Goal: Check status: Check status

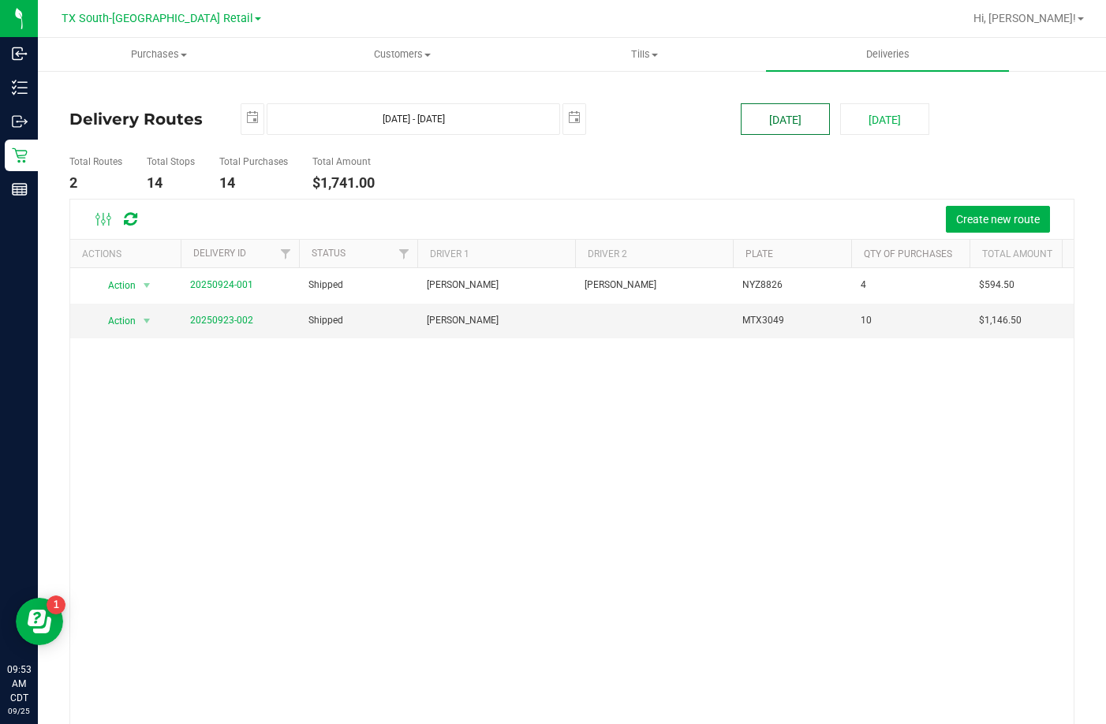
click at [779, 117] on button "[DATE]" at bounding box center [785, 119] width 89 height 32
type input "[DATE] - [DATE]"
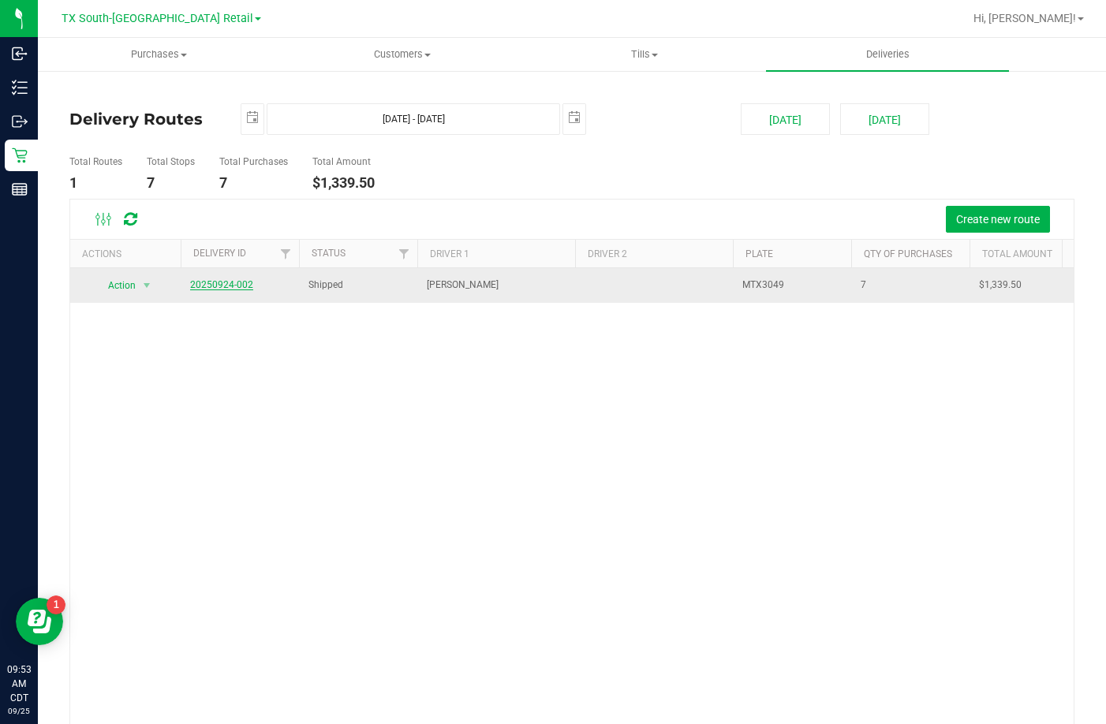
click at [249, 286] on link "20250924-002" at bounding box center [221, 284] width 63 height 11
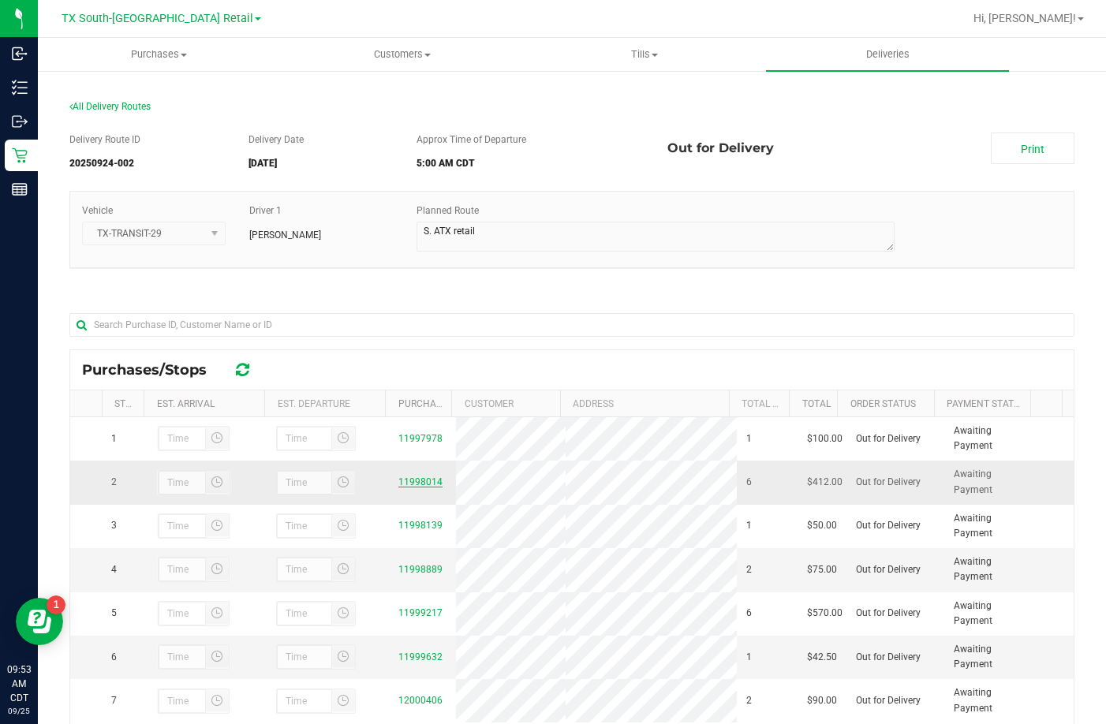
click at [416, 480] on link "11998014" at bounding box center [420, 481] width 44 height 11
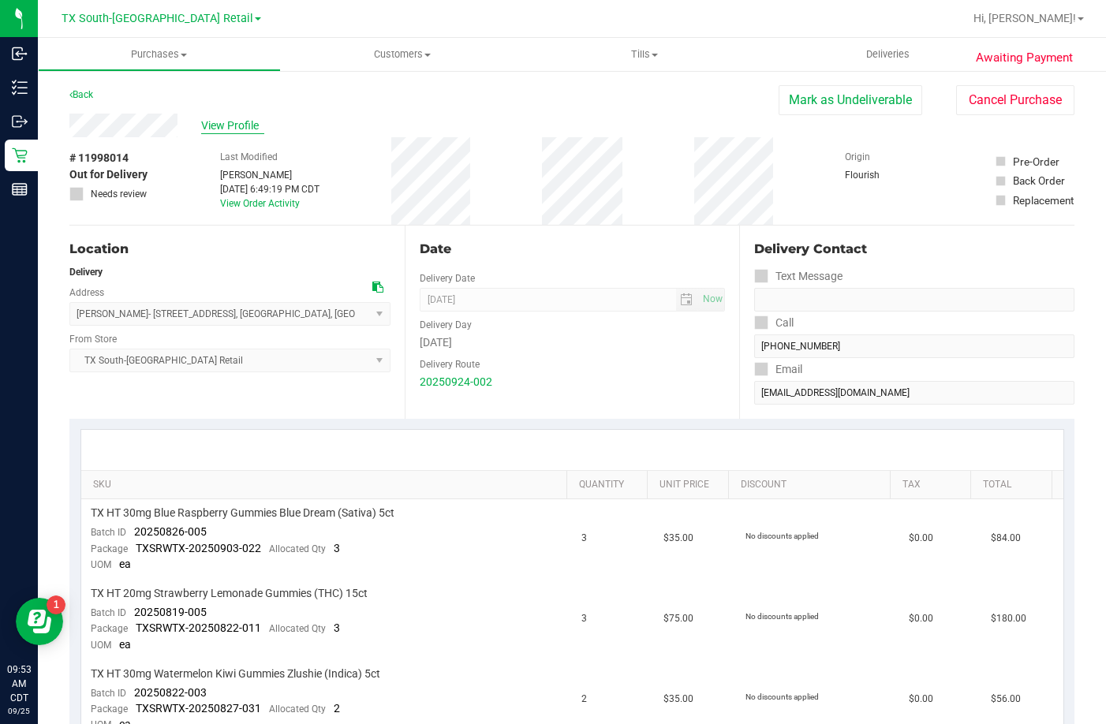
click at [215, 125] on span "View Profile" at bounding box center [232, 126] width 63 height 17
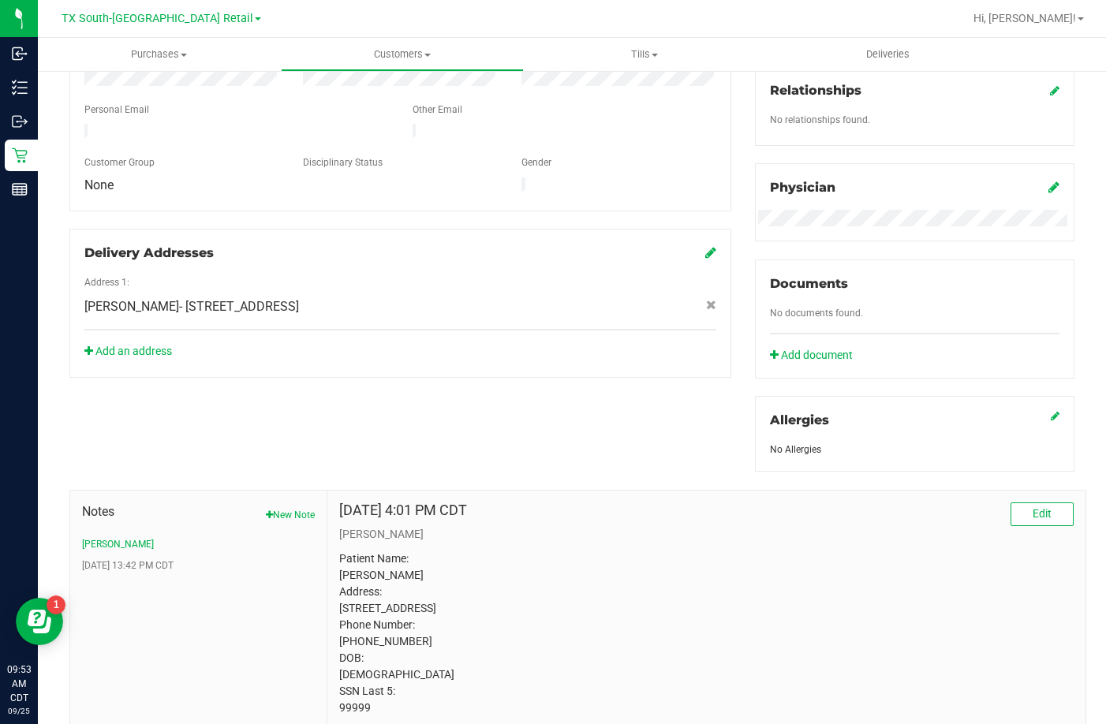
scroll to position [459, 0]
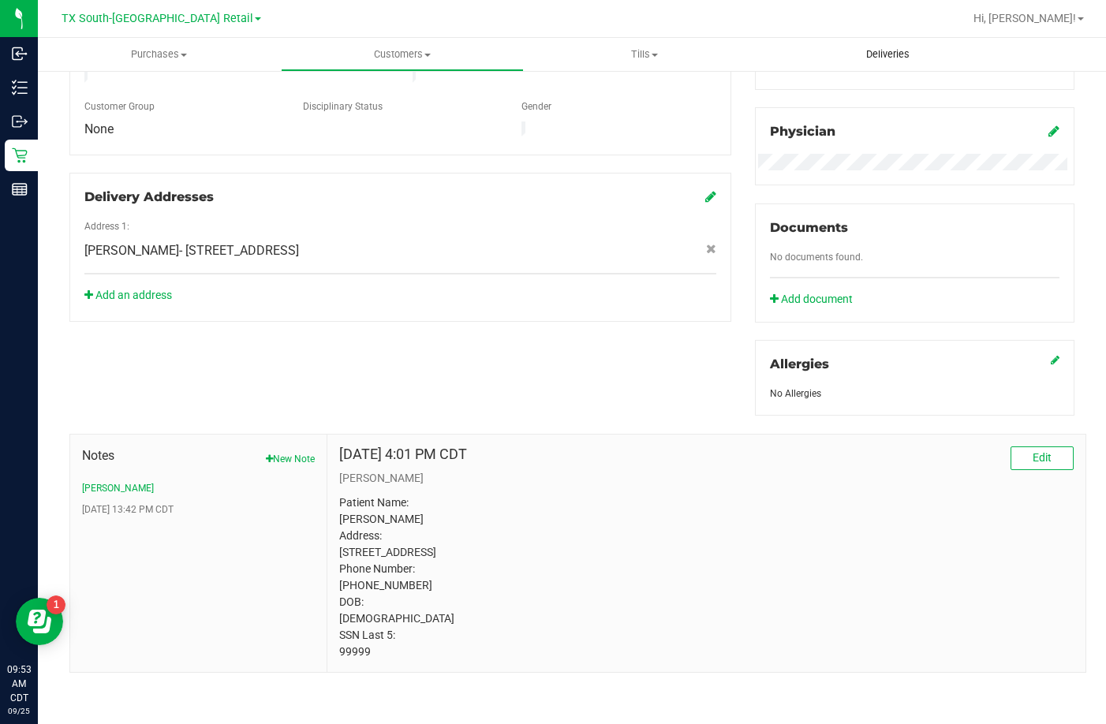
click at [835, 50] on uib-tab-heading "Deliveries" at bounding box center [887, 54] width 243 height 33
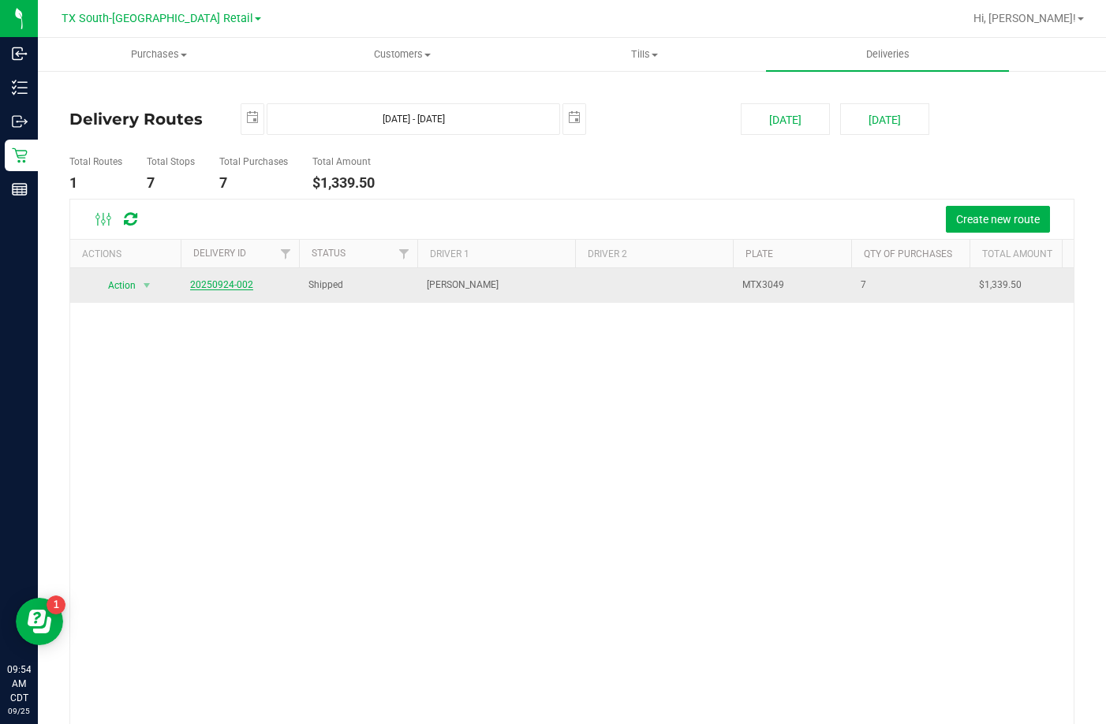
click at [217, 283] on link "20250924-002" at bounding box center [221, 284] width 63 height 11
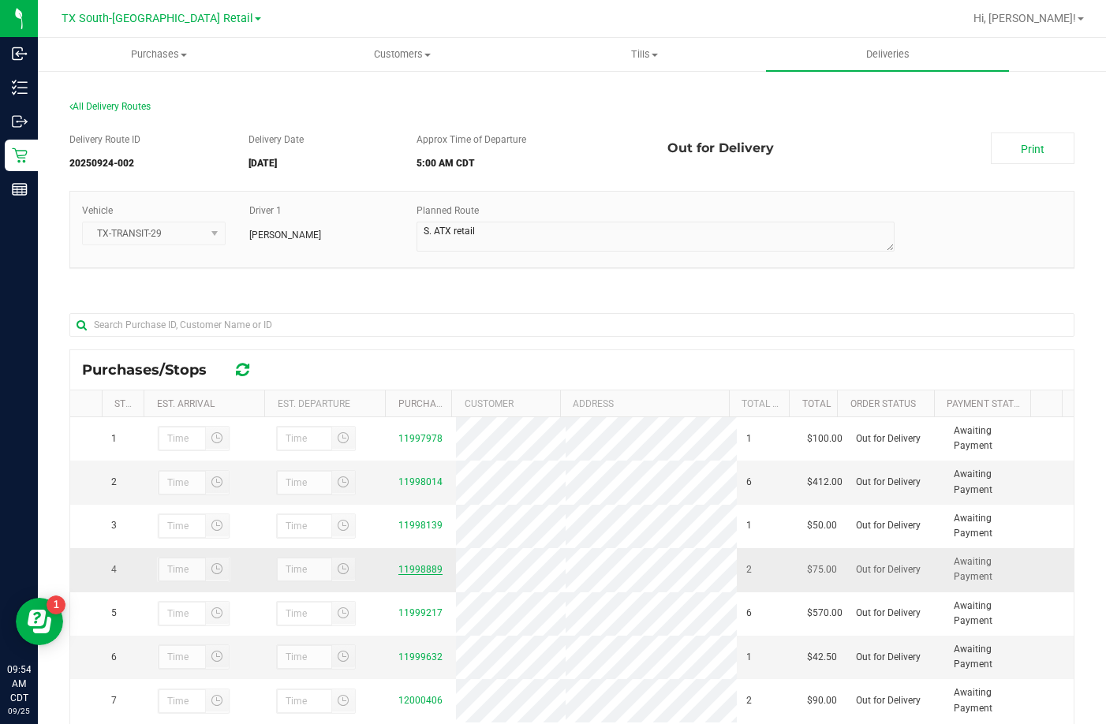
click at [410, 573] on link "11998889" at bounding box center [420, 569] width 44 height 11
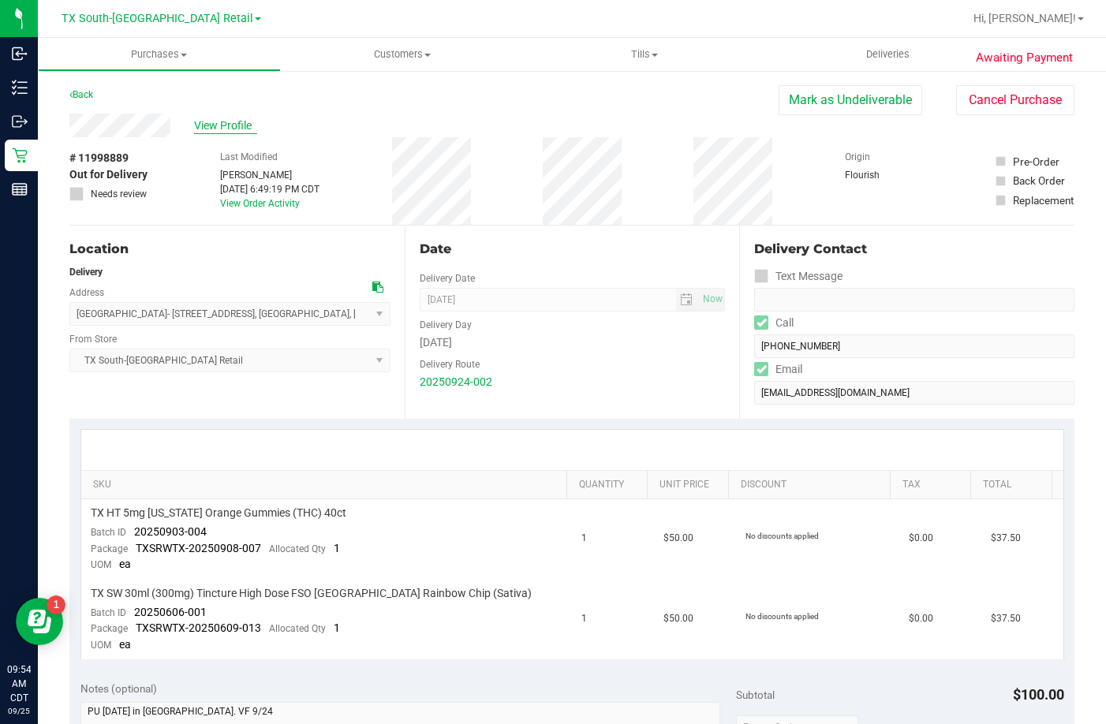
click at [248, 119] on span "View Profile" at bounding box center [225, 126] width 63 height 17
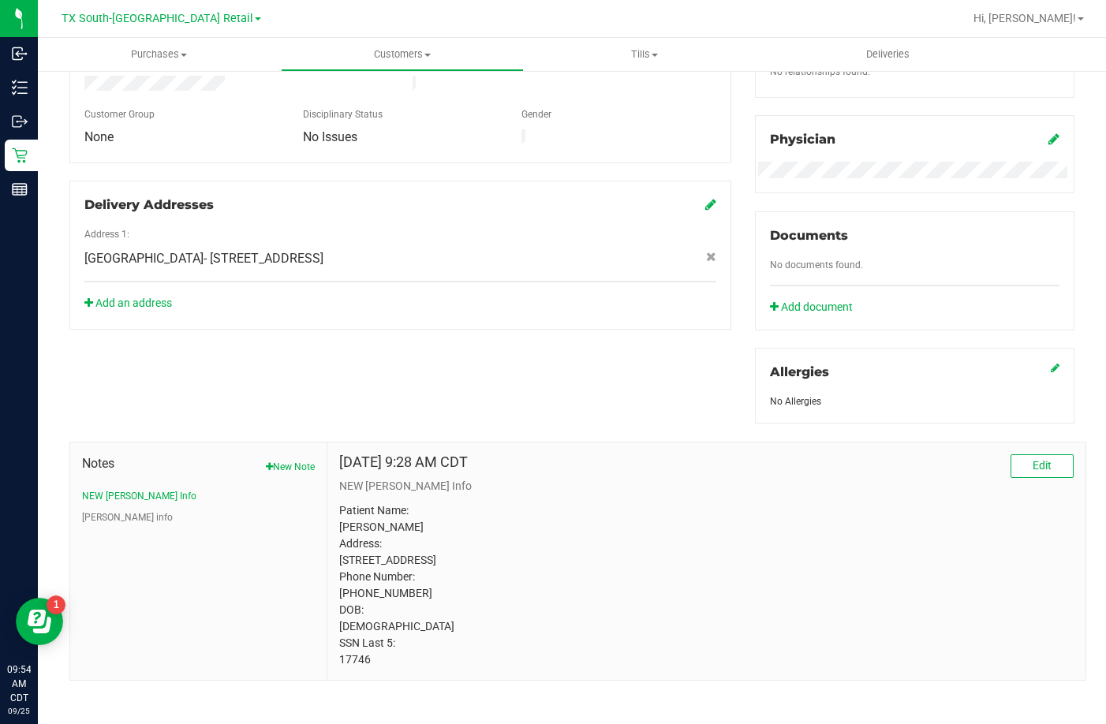
scroll to position [459, 0]
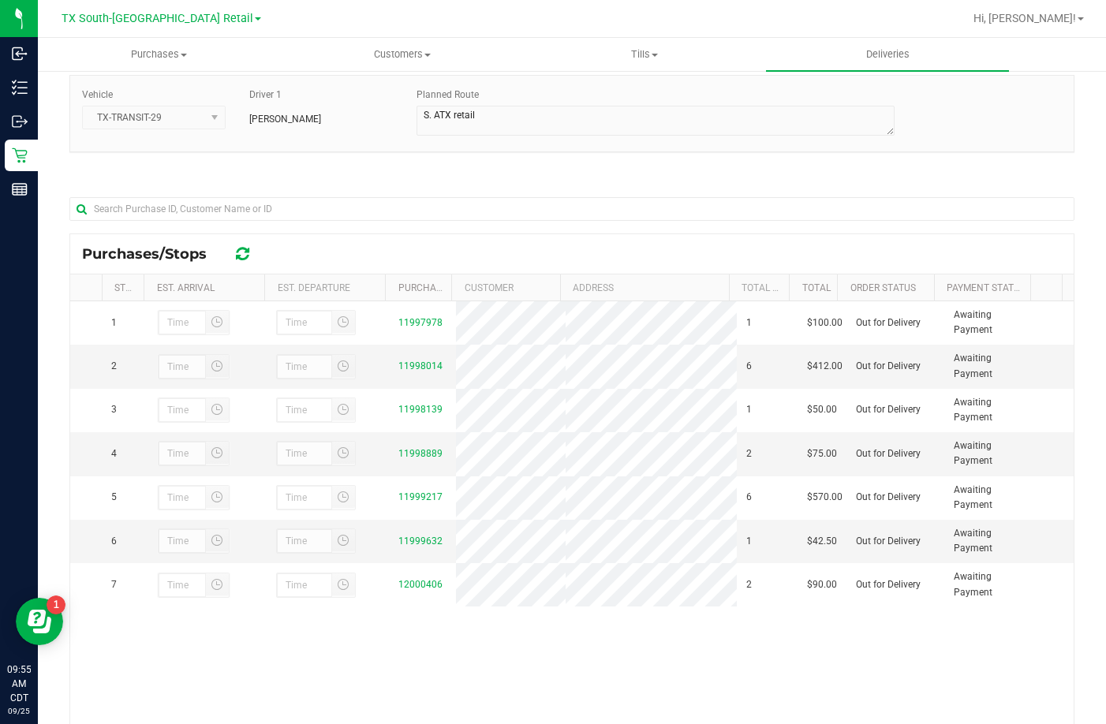
scroll to position [230, 0]
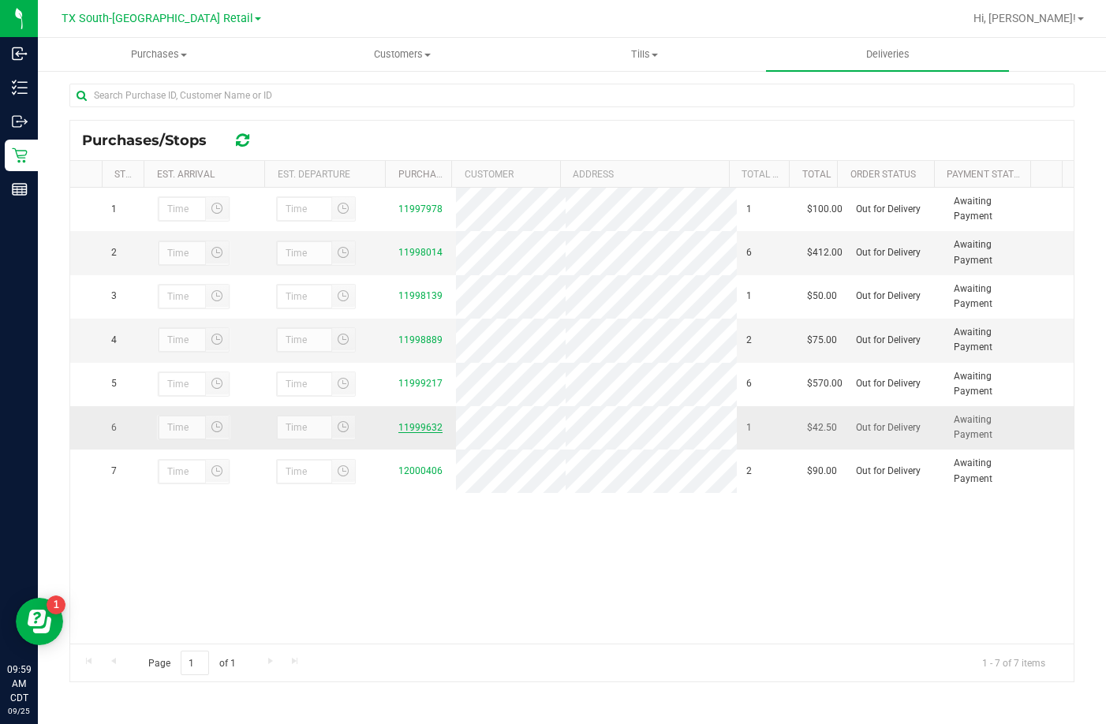
click at [401, 422] on link "11999632" at bounding box center [420, 427] width 44 height 11
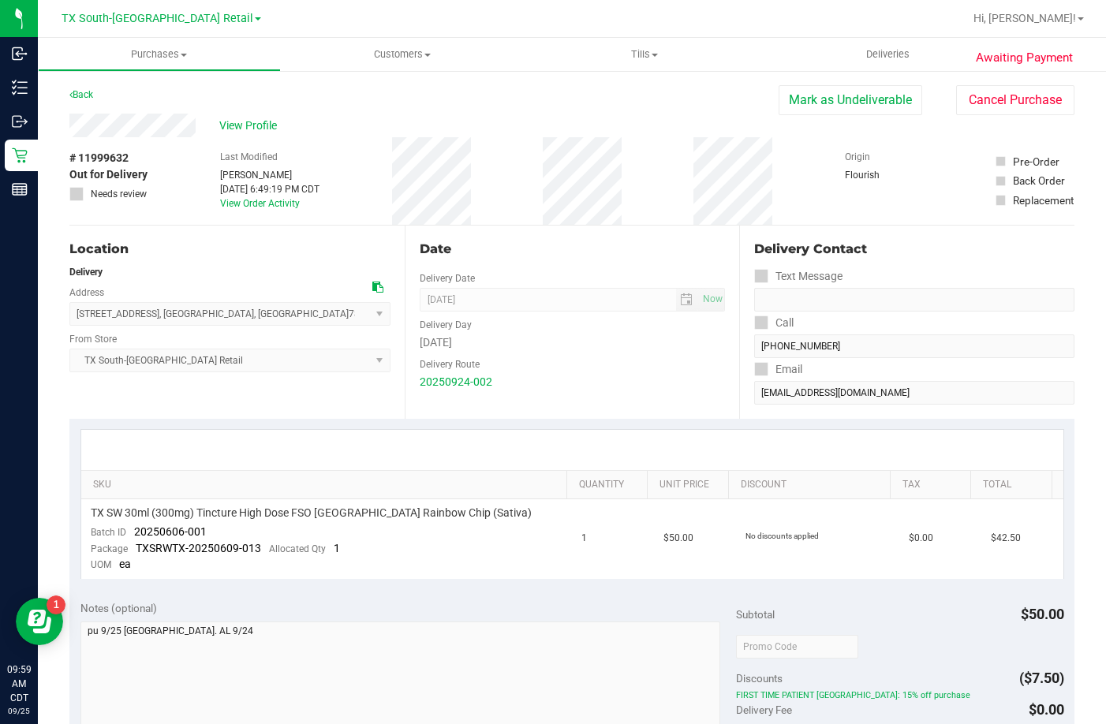
scroll to position [237, 0]
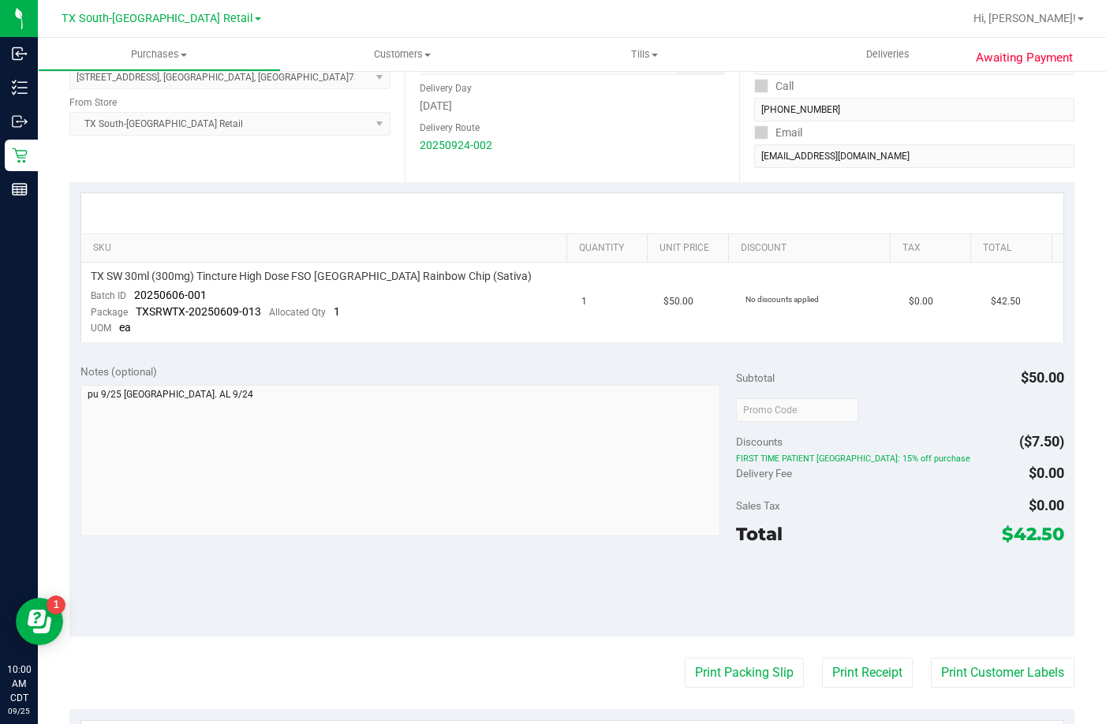
drag, startPoint x: 91, startPoint y: 8, endPoint x: 808, endPoint y: 608, distance: 935.1
click at [808, 608] on div at bounding box center [900, 590] width 328 height 71
click at [764, 584] on div at bounding box center [900, 590] width 328 height 71
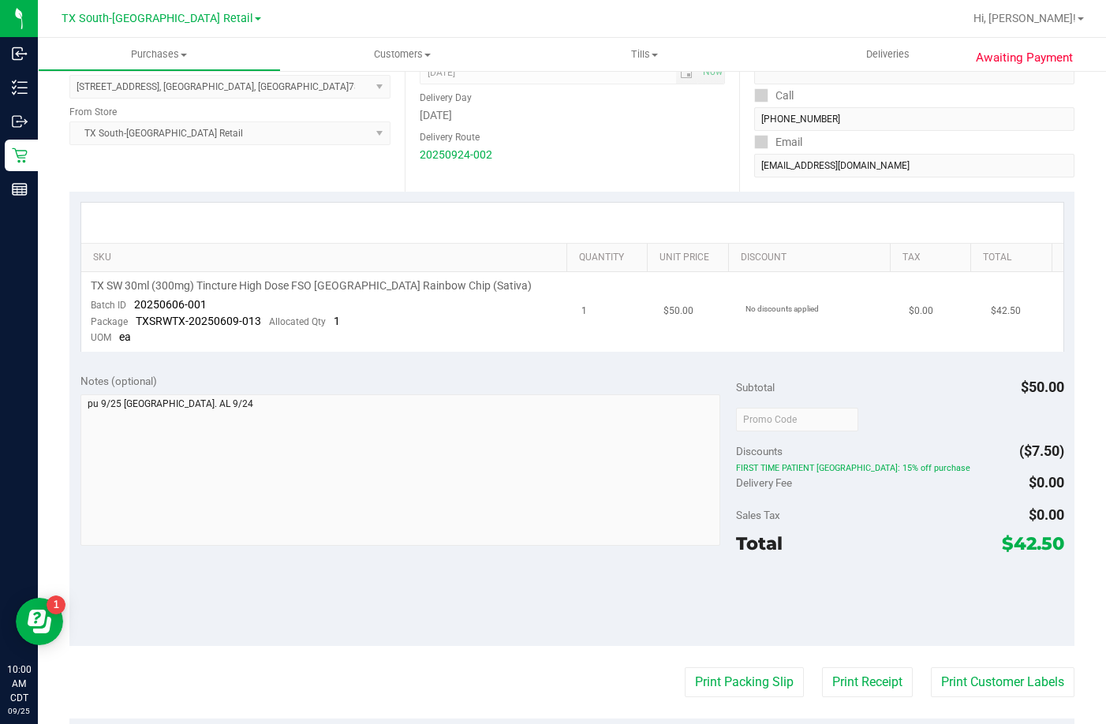
scroll to position [0, 0]
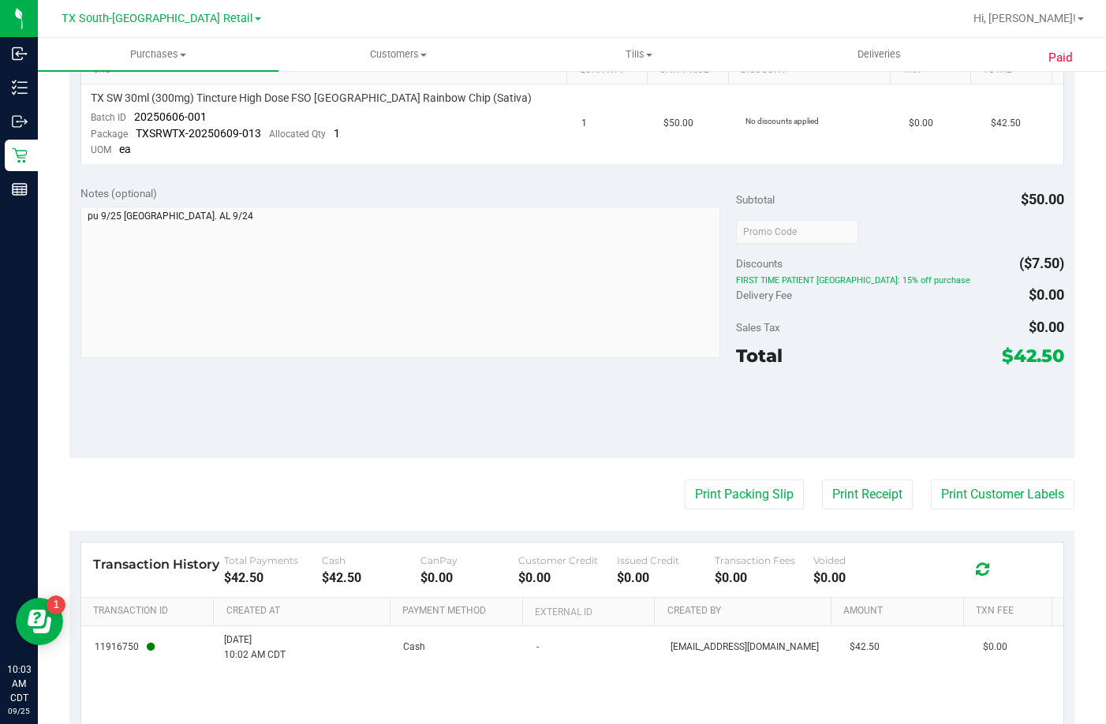
scroll to position [532, 0]
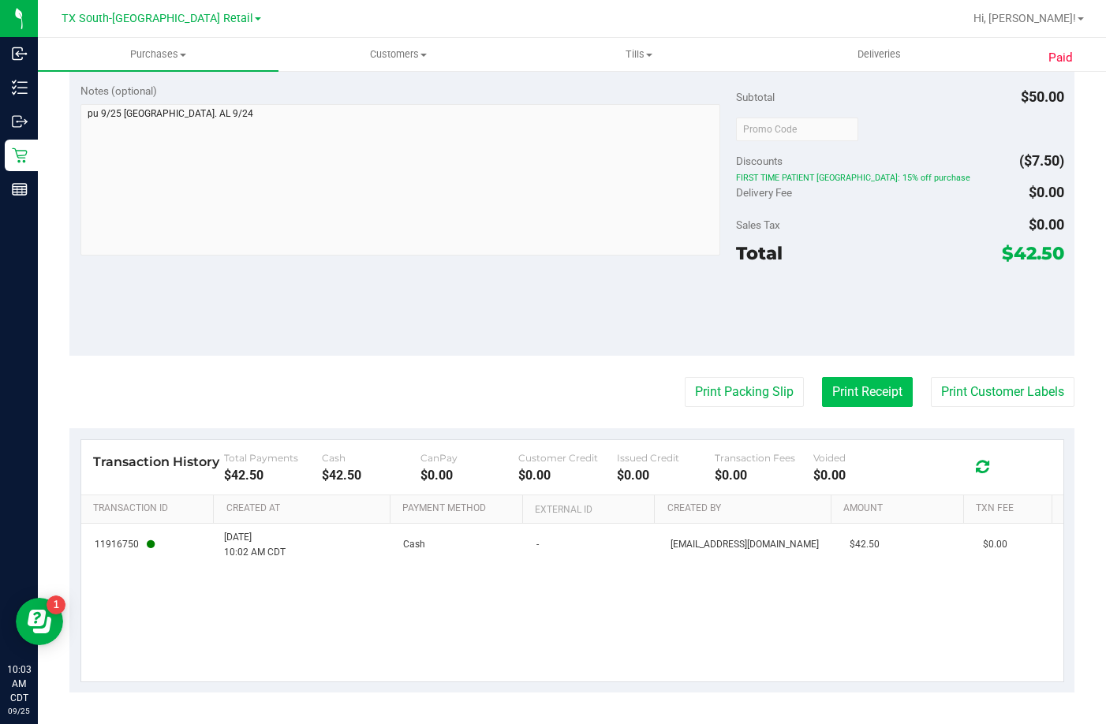
click at [882, 396] on button "Print Receipt" at bounding box center [867, 392] width 91 height 30
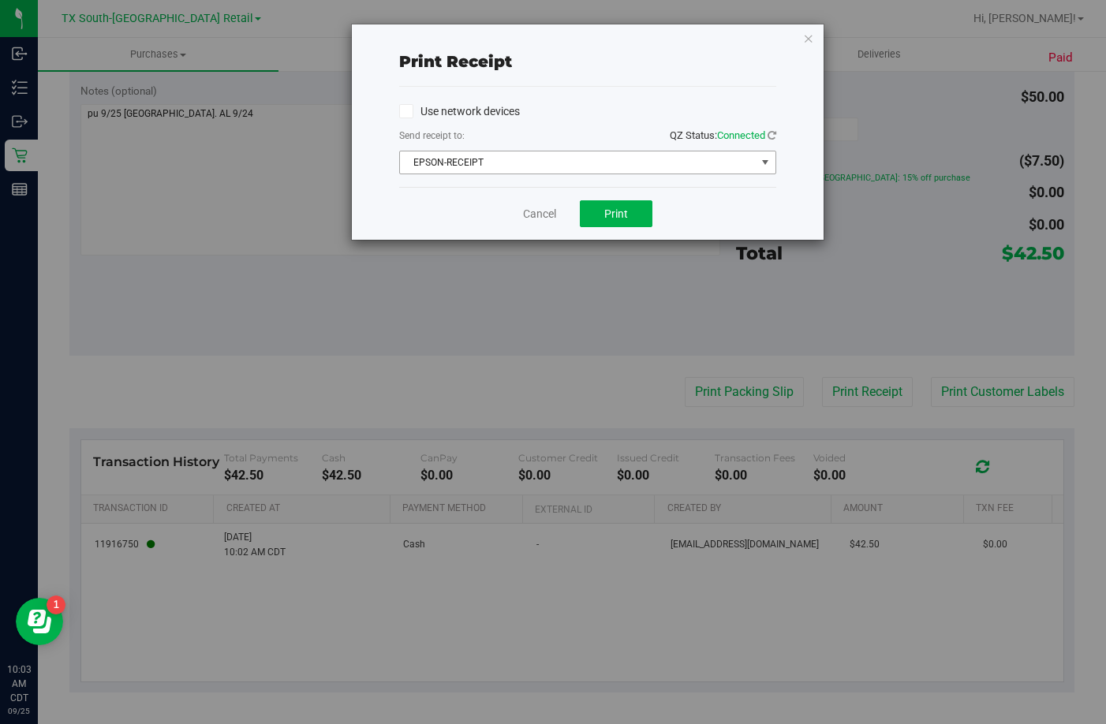
click at [528, 160] on span "EPSON-RECEIPT" at bounding box center [578, 162] width 356 height 22
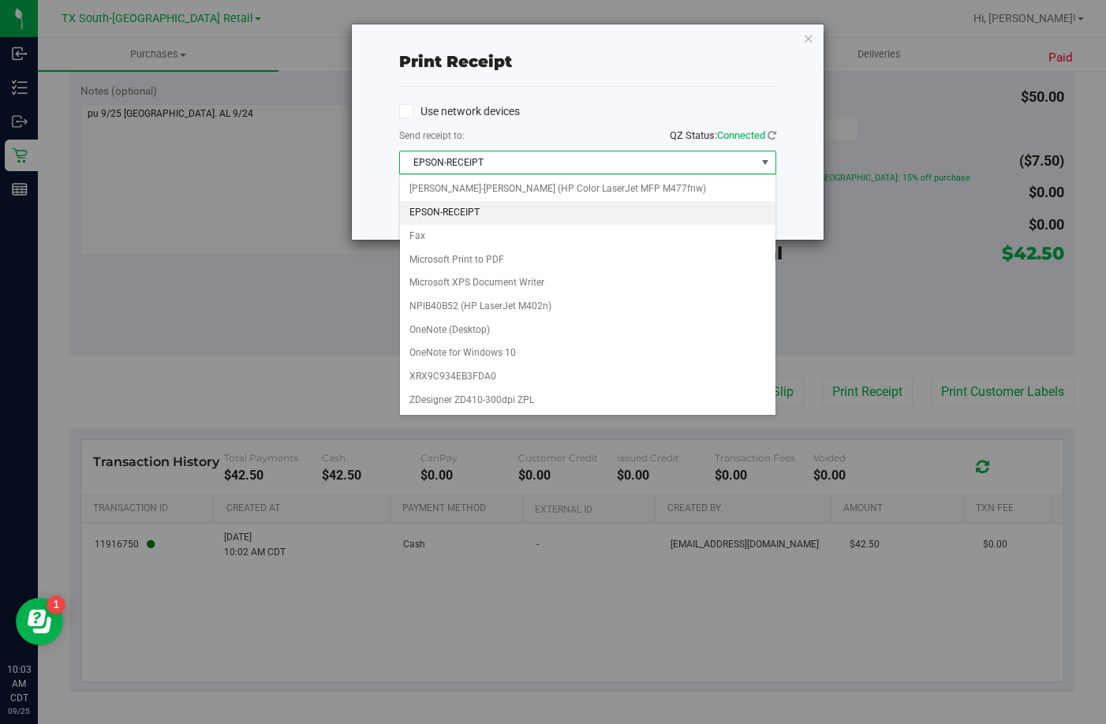
click at [528, 160] on span "EPSON-RECEIPT" at bounding box center [578, 162] width 356 height 22
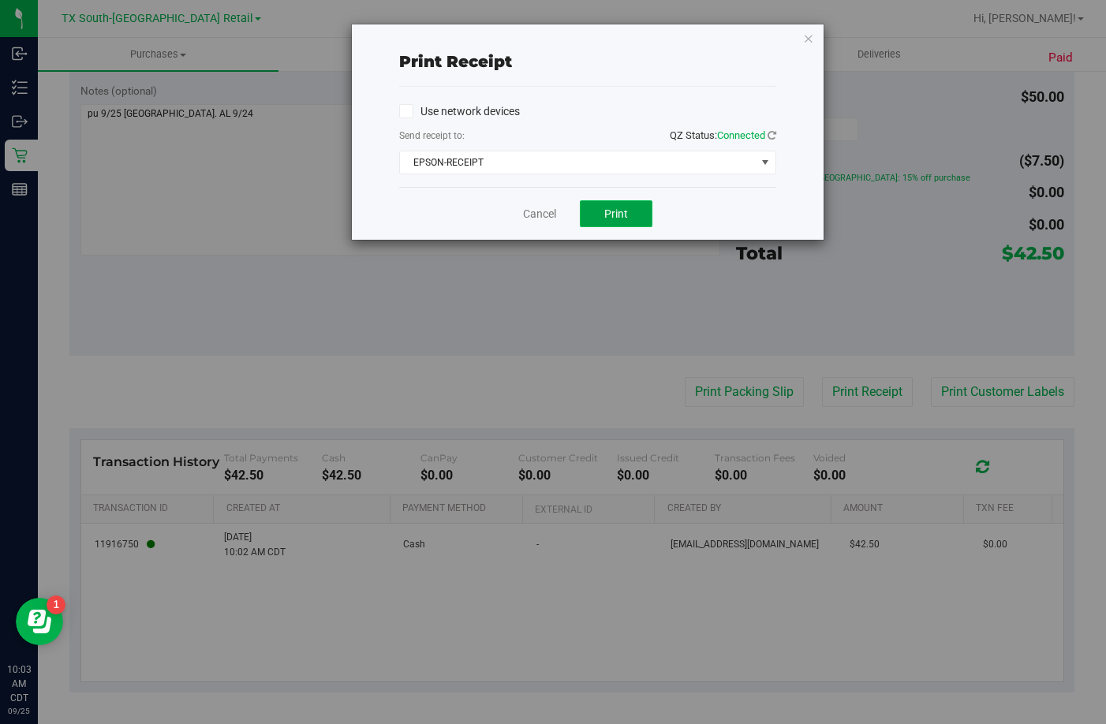
click at [615, 217] on span "Print" at bounding box center [616, 213] width 24 height 13
click at [530, 218] on link "Cancel" at bounding box center [539, 214] width 33 height 17
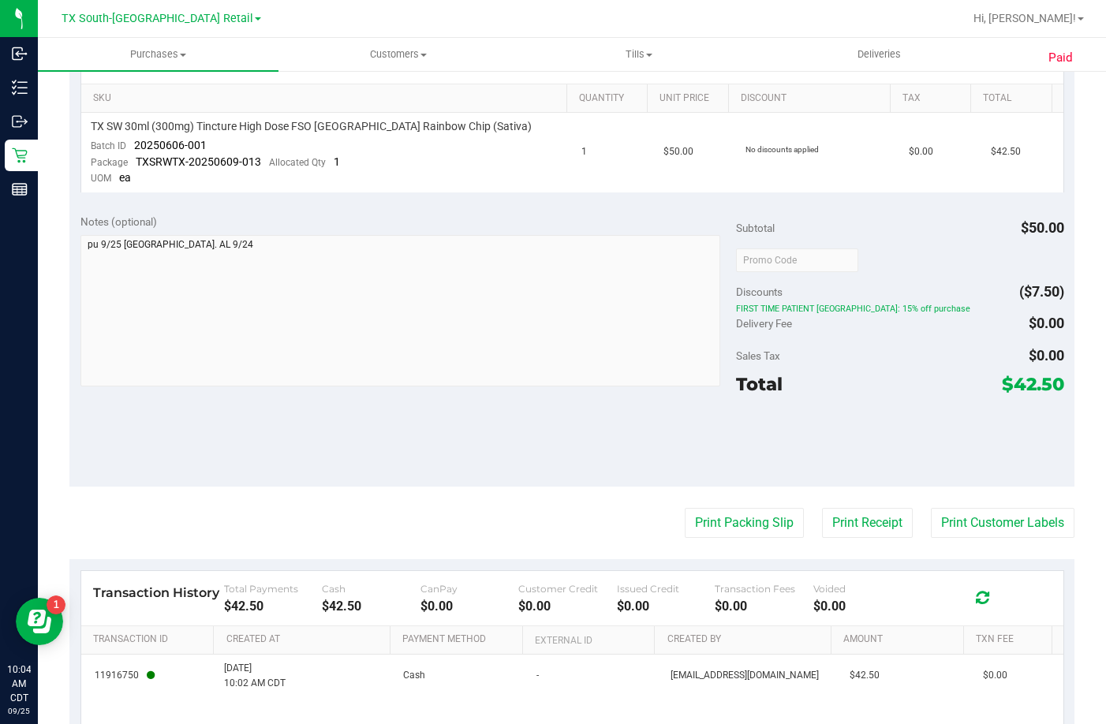
scroll to position [216, 0]
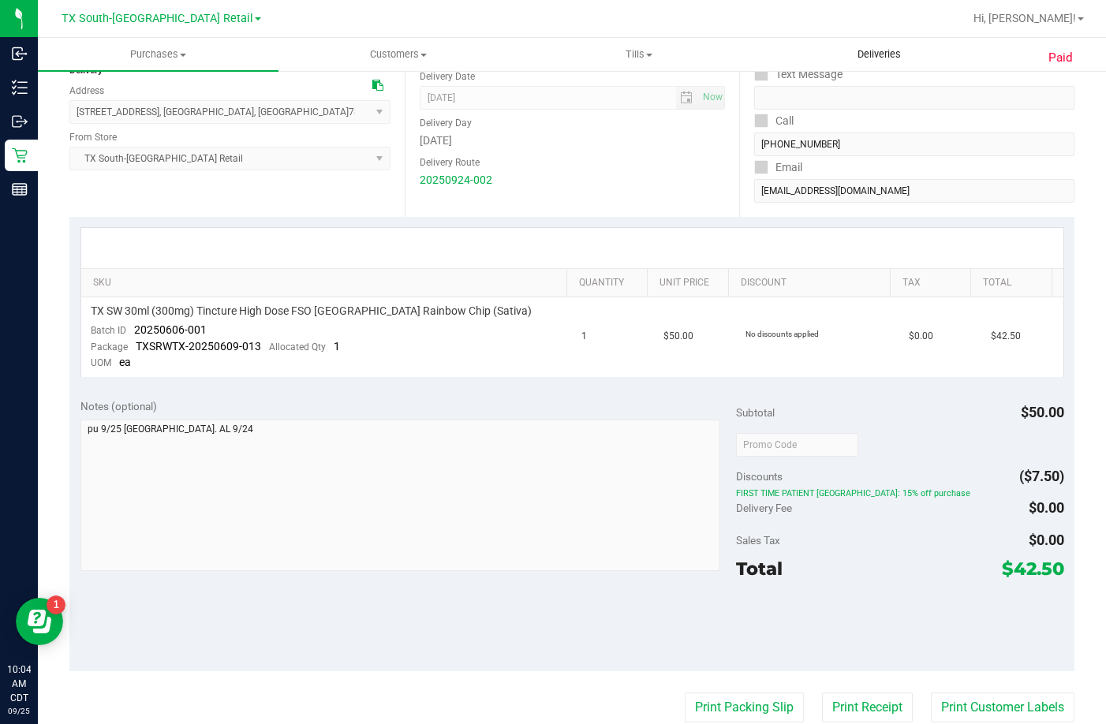
click at [864, 47] on span "Deliveries" at bounding box center [879, 54] width 86 height 14
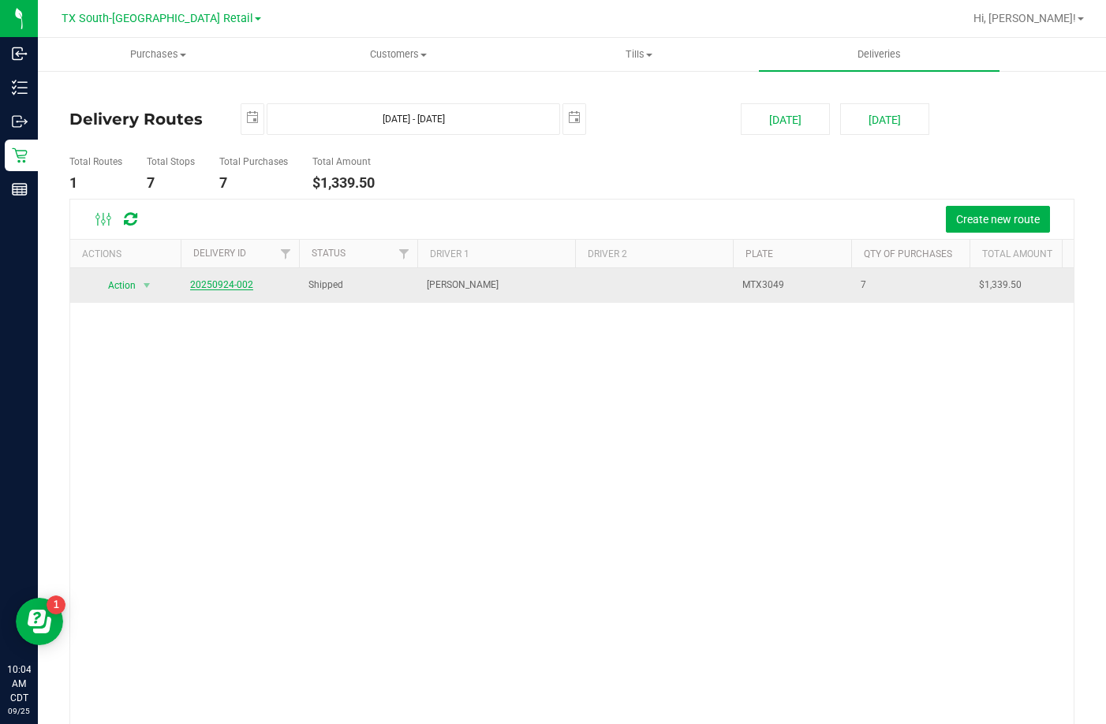
click at [226, 282] on link "20250924-002" at bounding box center [221, 284] width 63 height 11
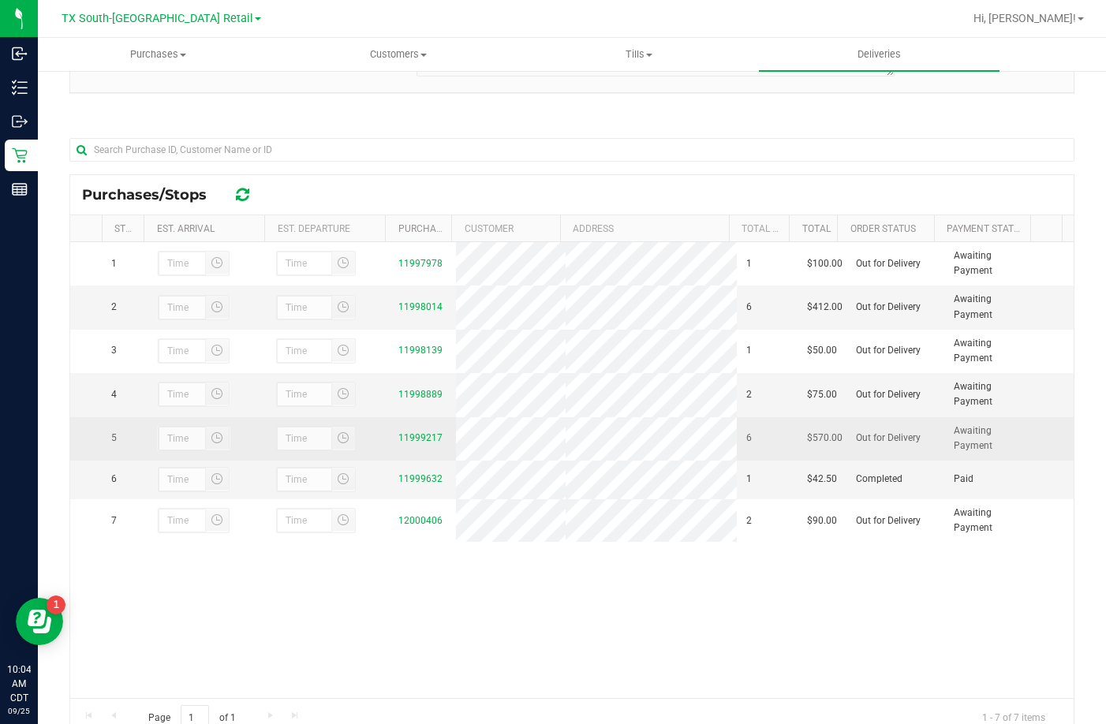
scroll to position [230, 0]
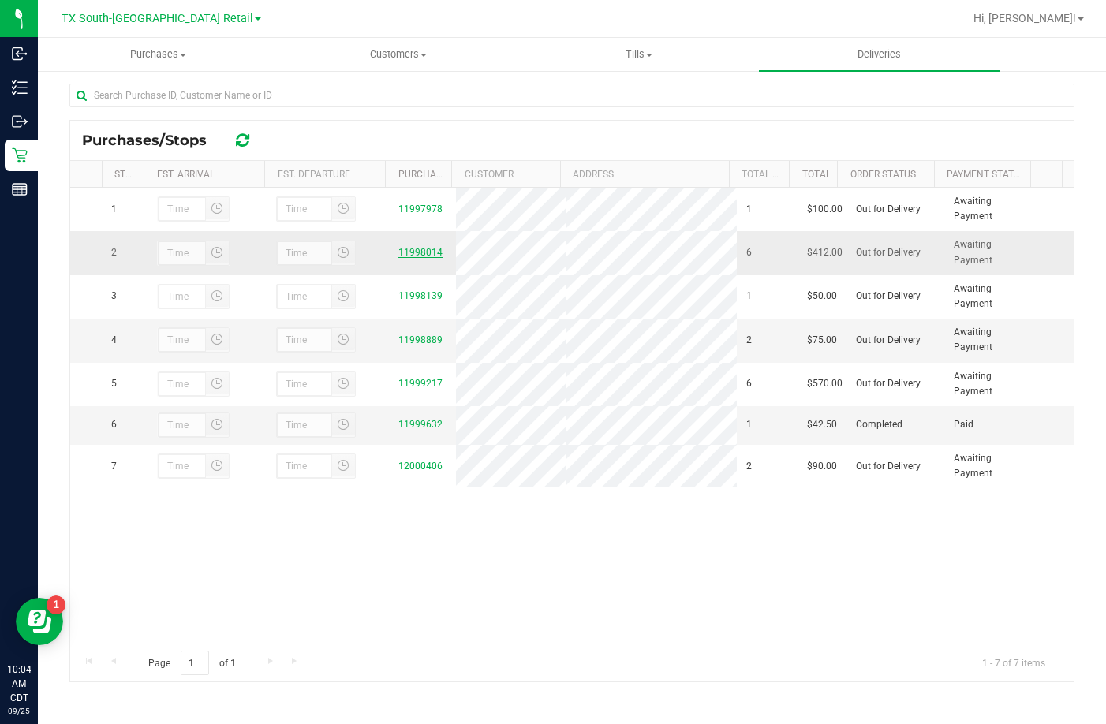
click at [420, 256] on link "11998014" at bounding box center [420, 252] width 44 height 11
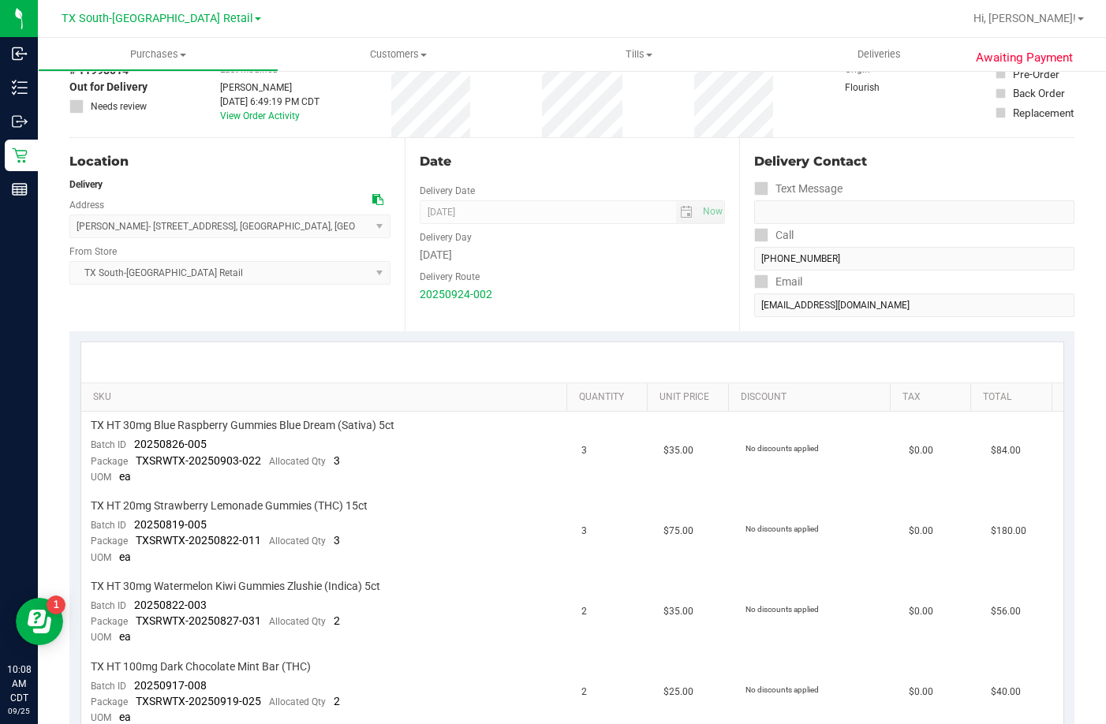
scroll to position [316, 0]
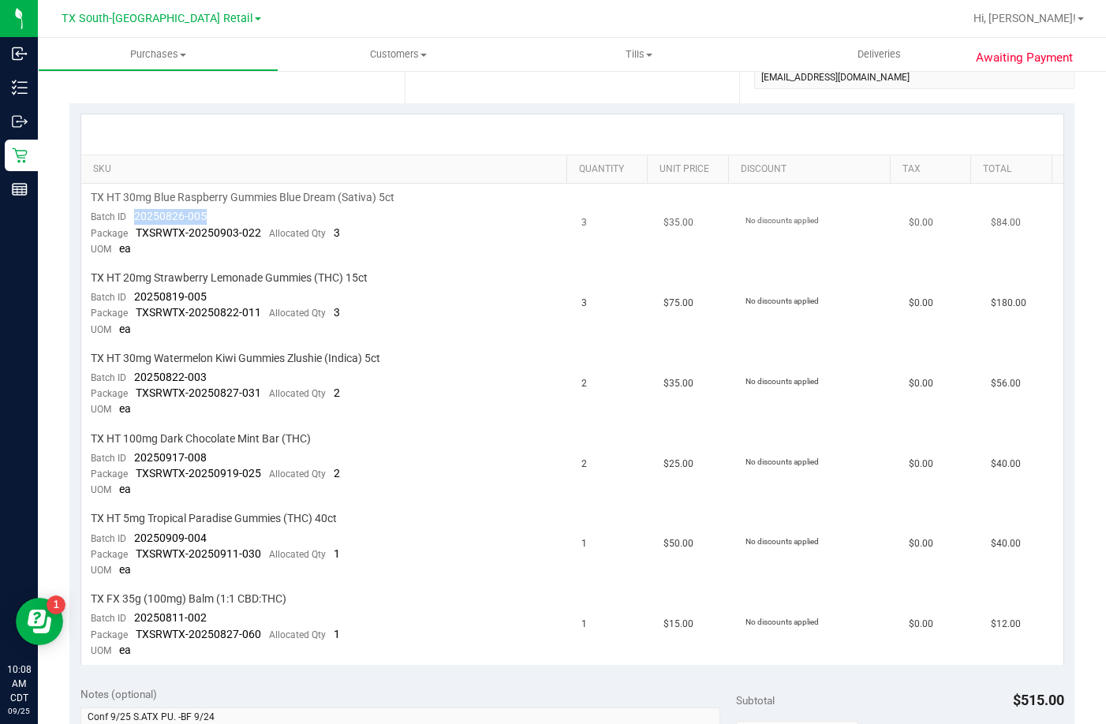
drag, startPoint x: 218, startPoint y: 207, endPoint x: 135, endPoint y: 212, distance: 83.7
click at [135, 212] on td "TX HT 30mg Blue Raspberry Gummies Blue Dream (Sativa) 5ct Batch ID 20250826-005…" at bounding box center [326, 224] width 491 height 80
drag, startPoint x: 209, startPoint y: 293, endPoint x: 131, endPoint y: 301, distance: 78.5
click at [131, 301] on td "TX HT 20mg Strawberry Lemonade Gummies (THC) 15ct Batch ID 20250819-005 Package…" at bounding box center [326, 304] width 491 height 80
drag, startPoint x: 212, startPoint y: 370, endPoint x: 136, endPoint y: 382, distance: 76.6
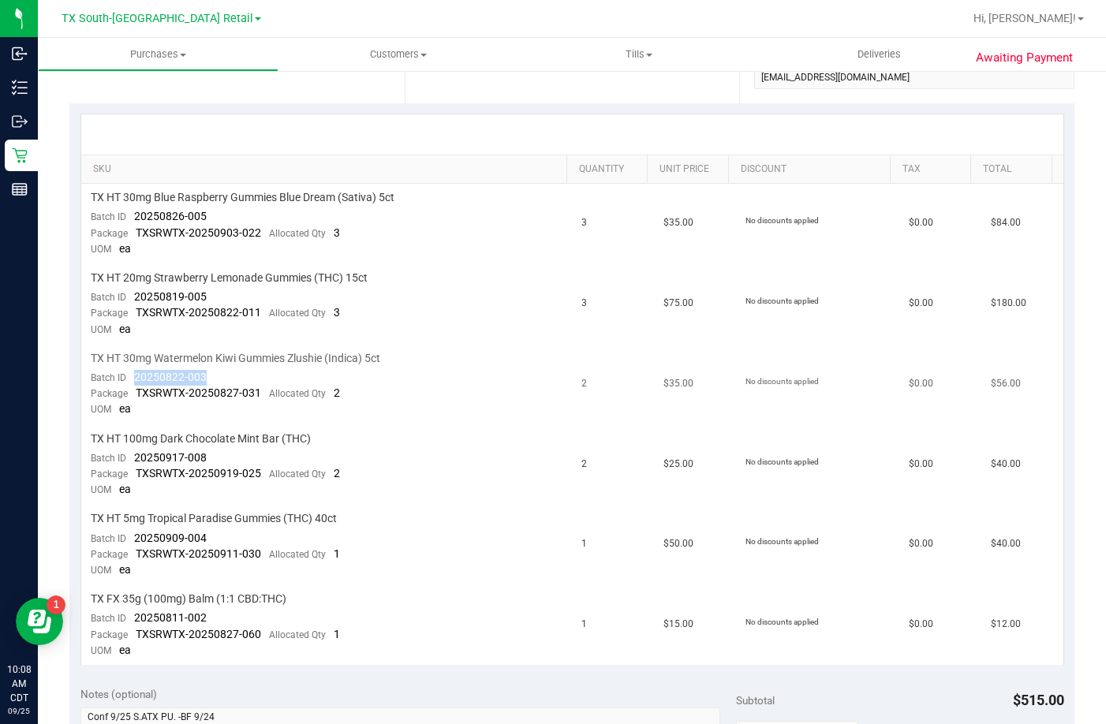
click at [136, 382] on td "TX HT 30mg Watermelon Kiwi Gummies Zlushie (Indica) 5ct Batch ID 20250822-003 P…" at bounding box center [326, 385] width 491 height 80
drag, startPoint x: 189, startPoint y: 459, endPoint x: 125, endPoint y: 458, distance: 63.9
click at [125, 458] on td "TX HT 100mg Dark Chocolate Mint Bar (THC) Batch ID 20250917-008 Package TXSRWTX…" at bounding box center [326, 465] width 491 height 80
copy span "20250917-008"
drag, startPoint x: 206, startPoint y: 532, endPoint x: 142, endPoint y: 541, distance: 64.5
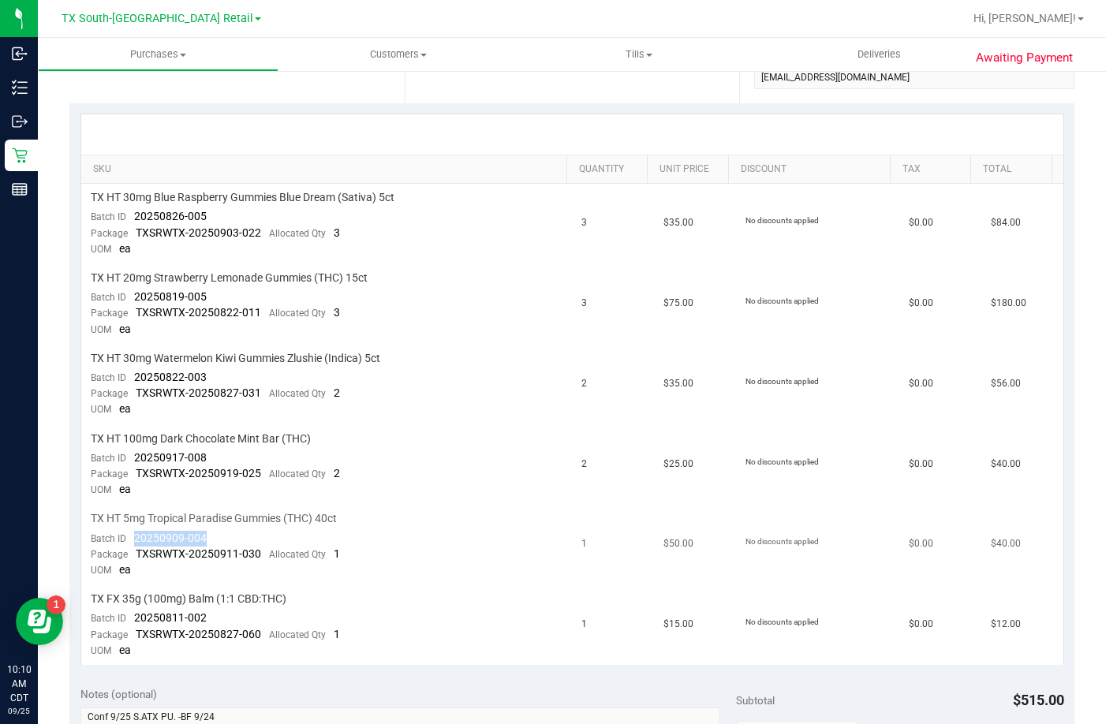
click at [135, 543] on td "TX HT 5mg Tropical Paradise Gummies (THC) 40ct Batch ID 20250909-004 Package TX…" at bounding box center [326, 545] width 491 height 80
drag, startPoint x: 201, startPoint y: 622, endPoint x: 148, endPoint y: 622, distance: 52.8
click at [148, 622] on span "20250811-002" at bounding box center [170, 617] width 73 height 13
click at [208, 617] on td "TX FX 35g (100mg) Balm (1:1 CBD:THC) Batch ID 20250811-002 Package TXSRWTX-2025…" at bounding box center [326, 625] width 491 height 80
drag, startPoint x: 208, startPoint y: 617, endPoint x: 128, endPoint y: 623, distance: 80.7
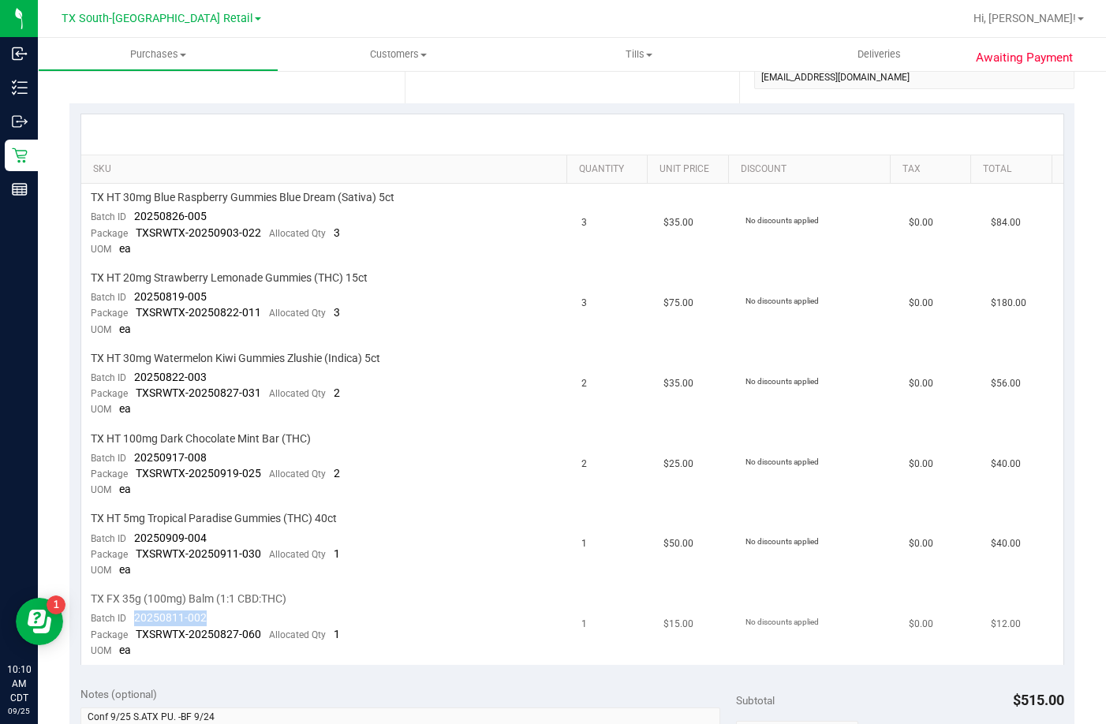
click at [128, 623] on td "TX FX 35g (100mg) Balm (1:1 CBD:THC) Batch ID 20250811-002 Package TXSRWTX-2025…" at bounding box center [326, 625] width 491 height 80
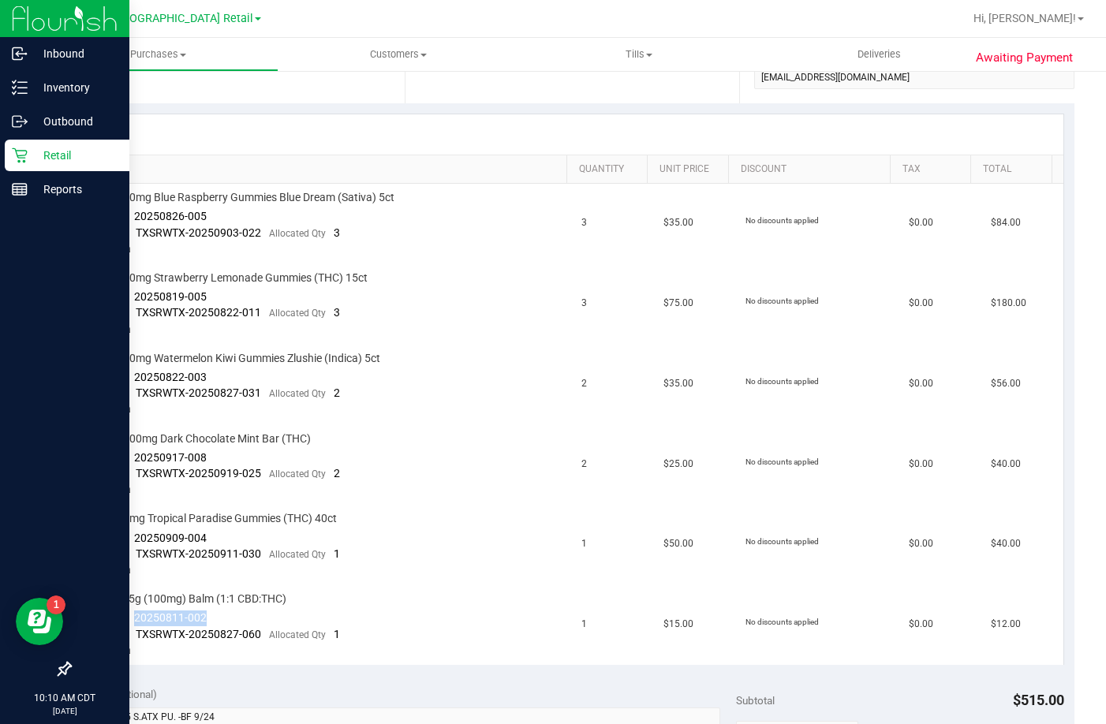
copy span "20250811-002"
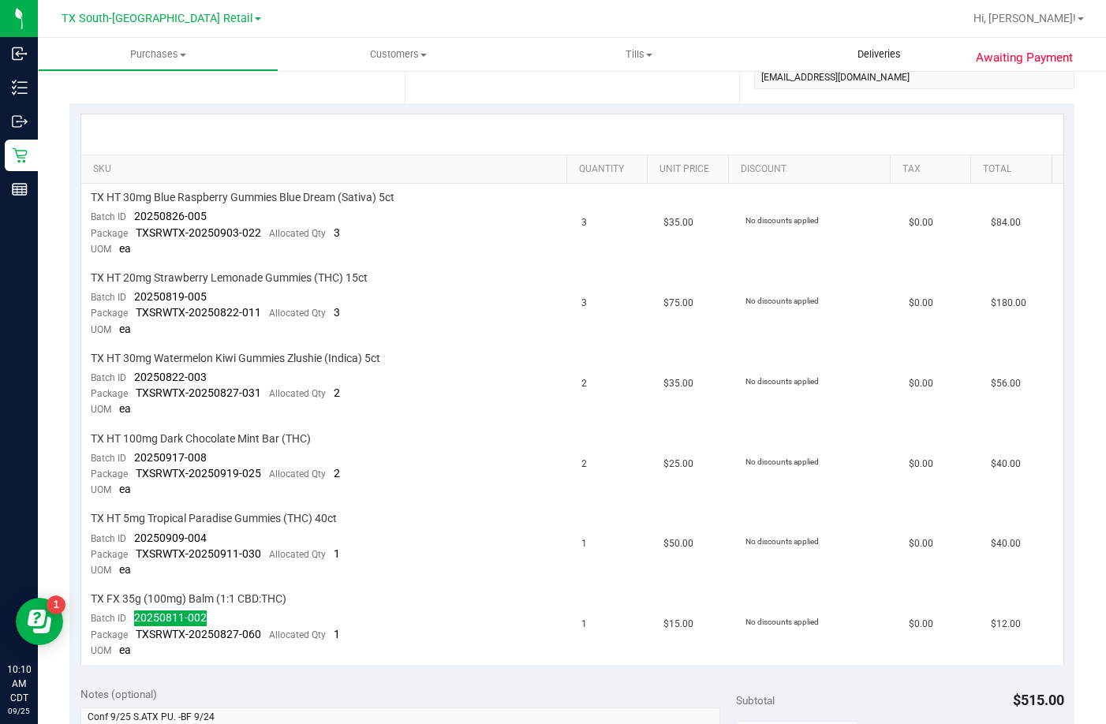
click at [861, 59] on span "Deliveries" at bounding box center [879, 54] width 86 height 14
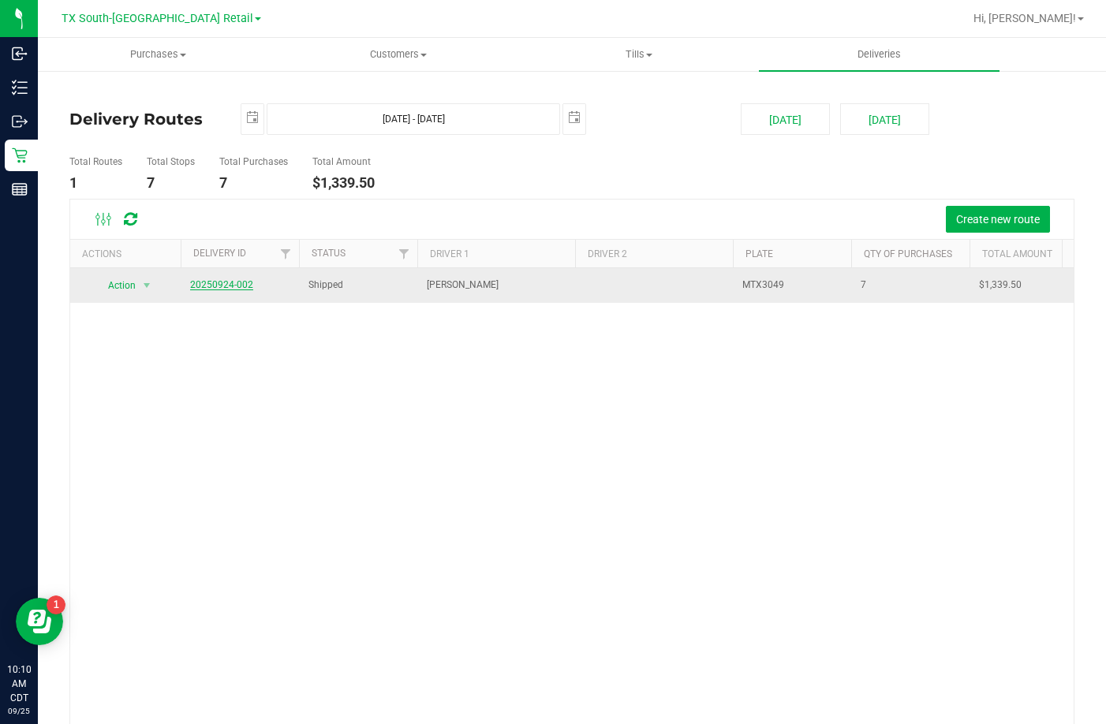
click at [239, 282] on link "20250924-002" at bounding box center [221, 284] width 63 height 11
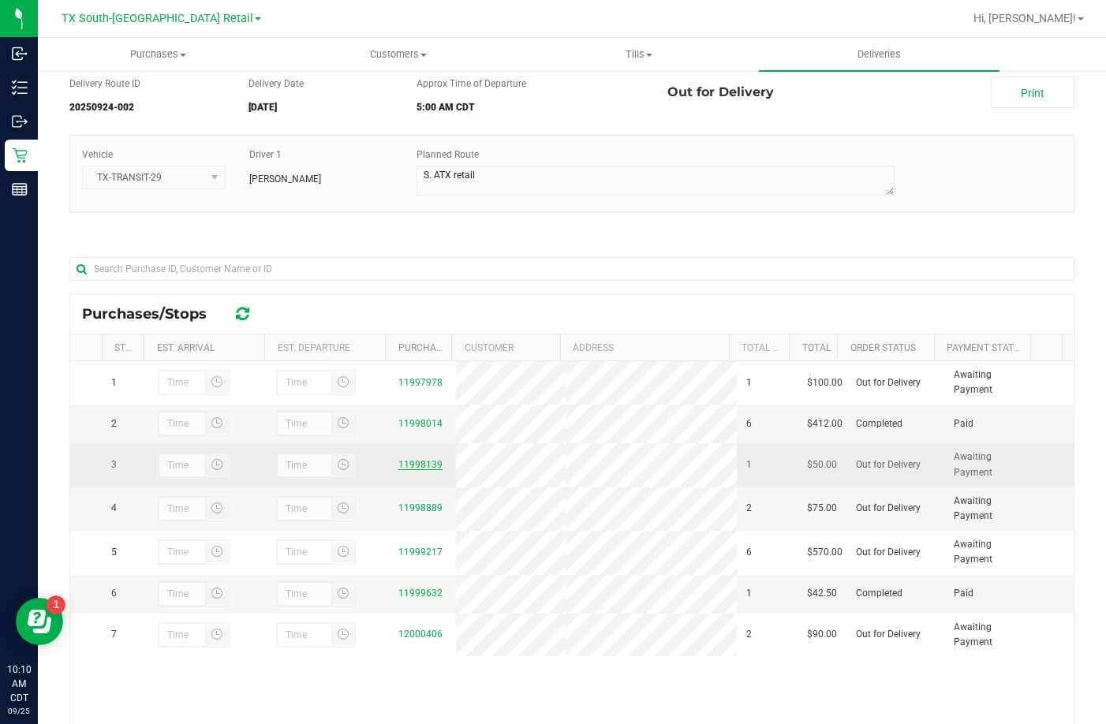
scroll to position [79, 0]
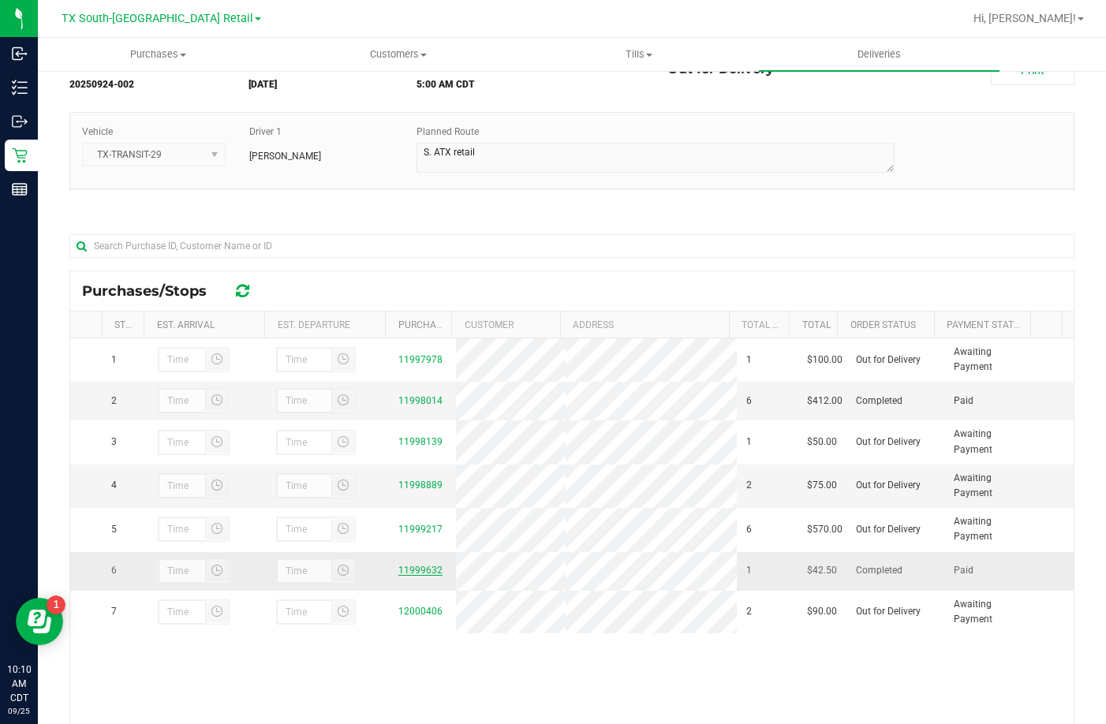
click at [413, 576] on link "11999632" at bounding box center [420, 570] width 44 height 11
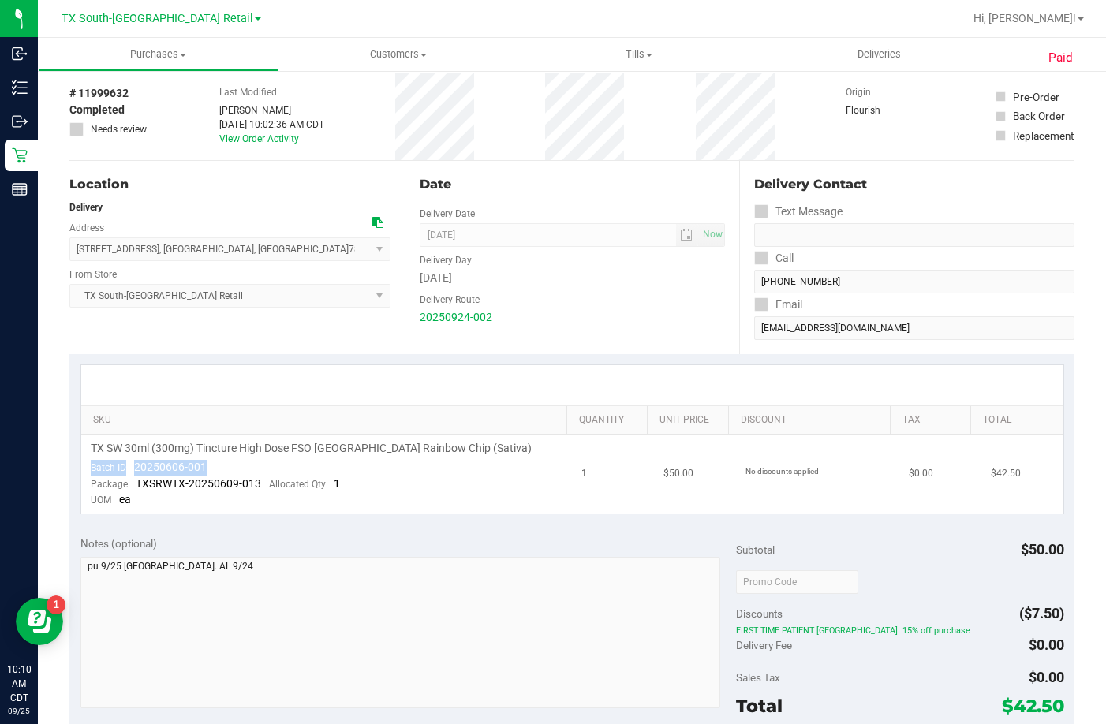
drag, startPoint x: 204, startPoint y: 469, endPoint x: 134, endPoint y: 460, distance: 70.7
click at [134, 460] on div "Batch ID 20250606-001" at bounding box center [149, 468] width 116 height 16
click at [215, 472] on td "TX SW 30ml (300mg) Tincture High Dose FSO TX Rainbow Chip (Sativa) Batch ID 202…" at bounding box center [326, 475] width 491 height 80
drag, startPoint x: 213, startPoint y: 469, endPoint x: 129, endPoint y: 471, distance: 84.4
click at [129, 471] on td "TX SW 30ml (300mg) Tincture High Dose FSO TX Rainbow Chip (Sativa) Batch ID 202…" at bounding box center [326, 475] width 491 height 80
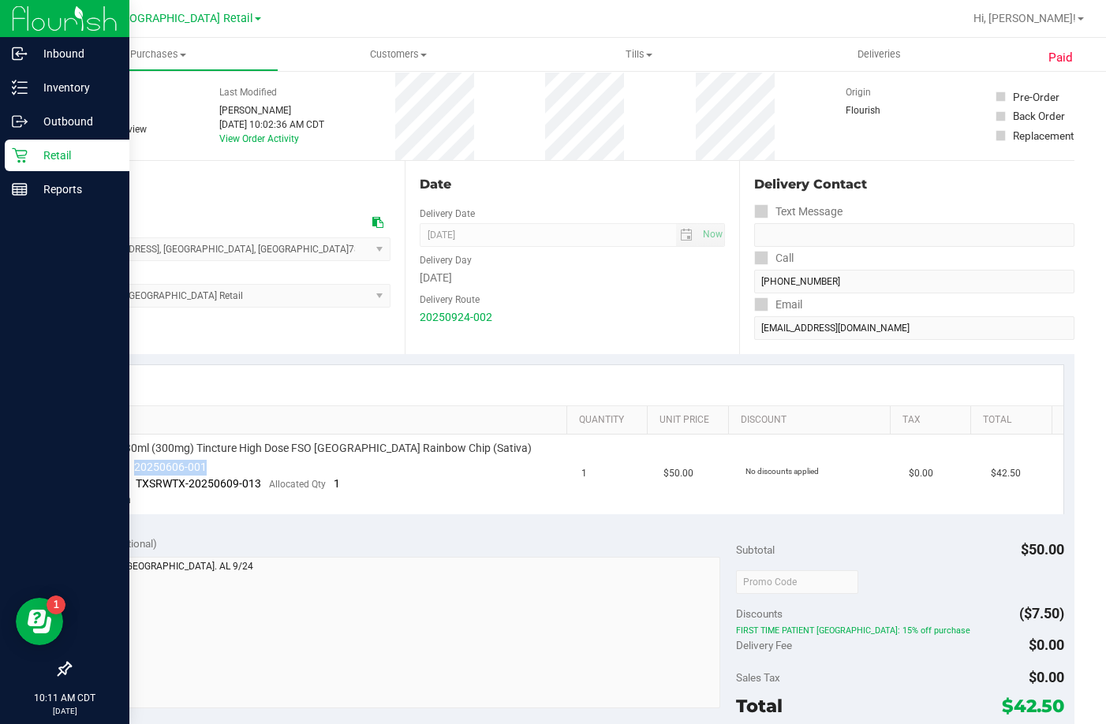
copy span "20250606-001"
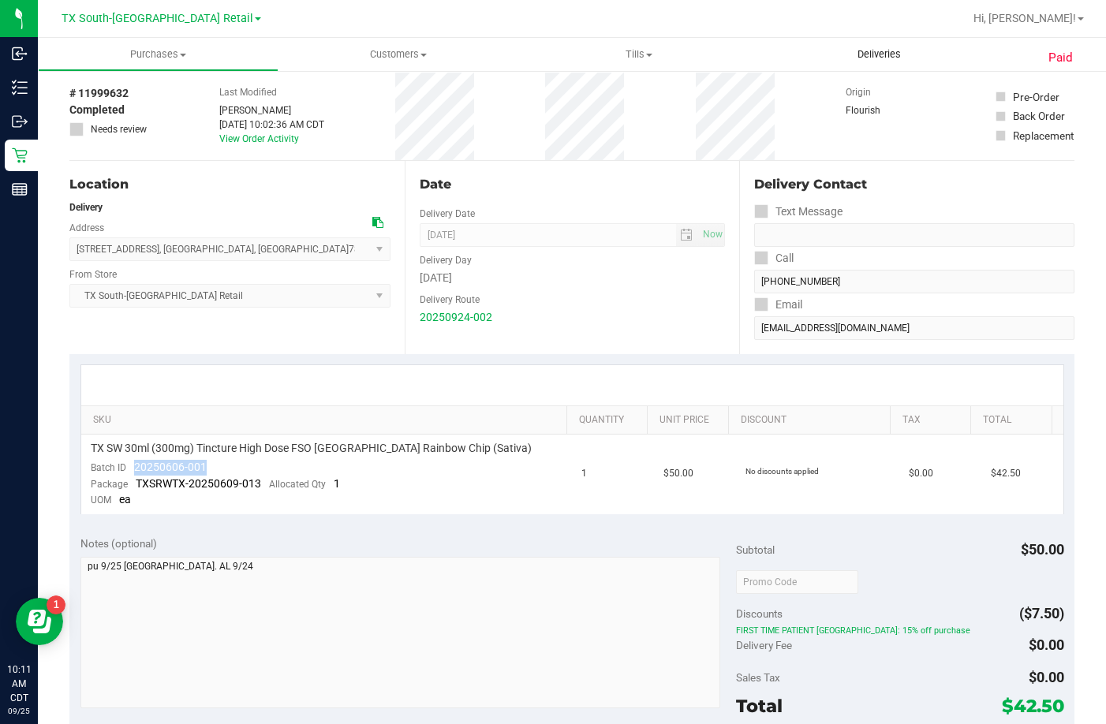
click at [871, 50] on span "Deliveries" at bounding box center [879, 54] width 86 height 14
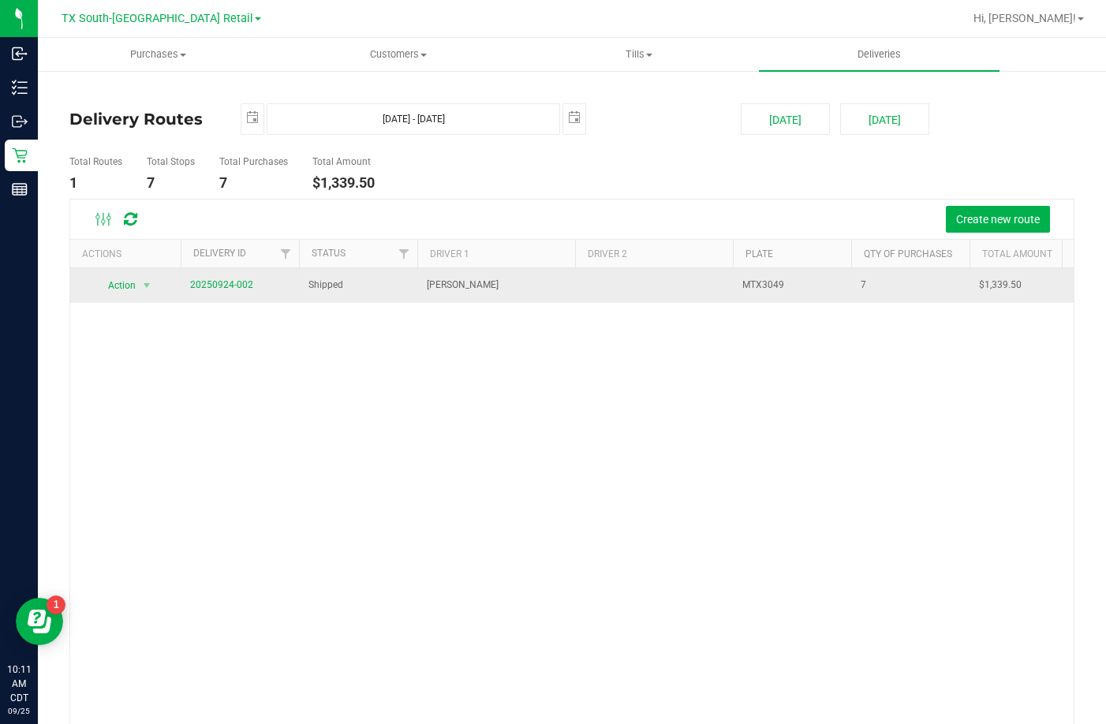
click at [220, 274] on td "20250924-002" at bounding box center [240, 285] width 118 height 35
click at [222, 282] on link "20250924-002" at bounding box center [221, 284] width 63 height 11
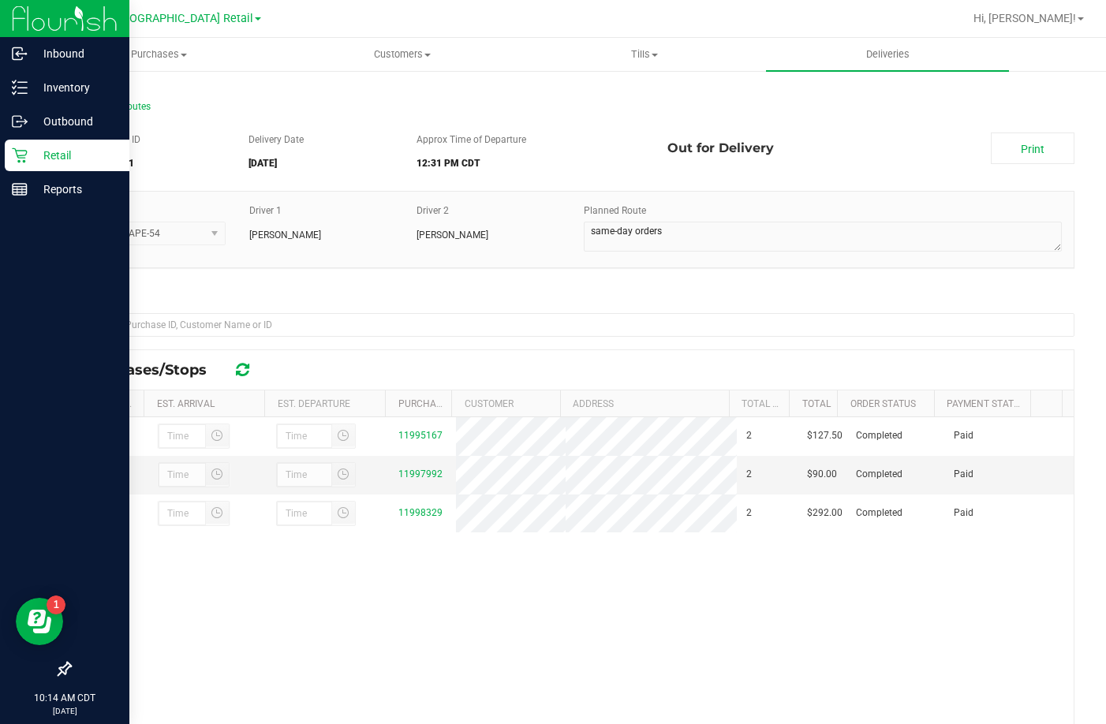
scroll to position [79, 0]
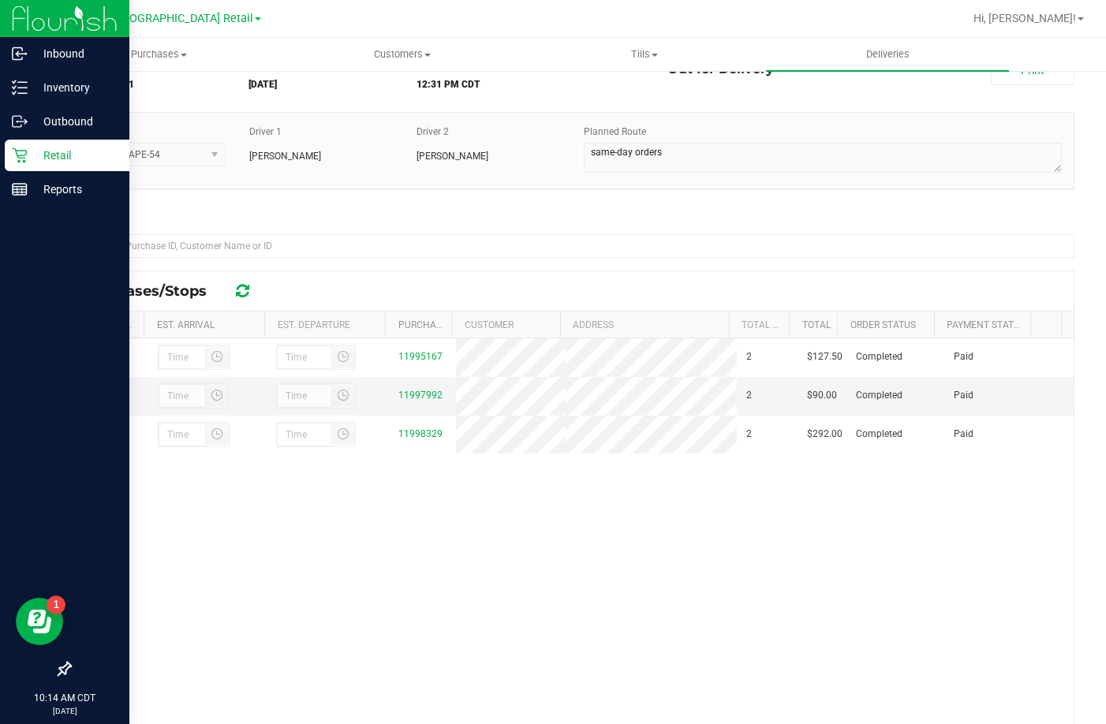
click at [7, 160] on div "Retail" at bounding box center [67, 156] width 125 height 32
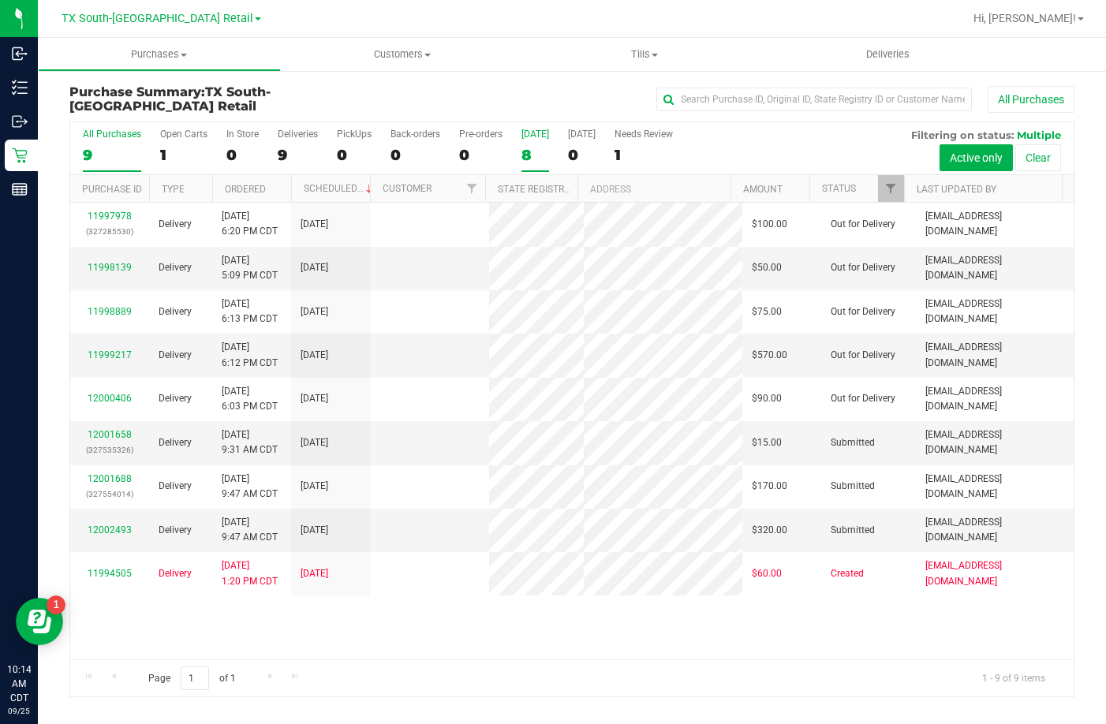
click at [522, 133] on div "[DATE]" at bounding box center [535, 134] width 28 height 11
click at [0, 0] on input "Today 8" at bounding box center [0, 0] width 0 height 0
